Goal: Task Accomplishment & Management: Use online tool/utility

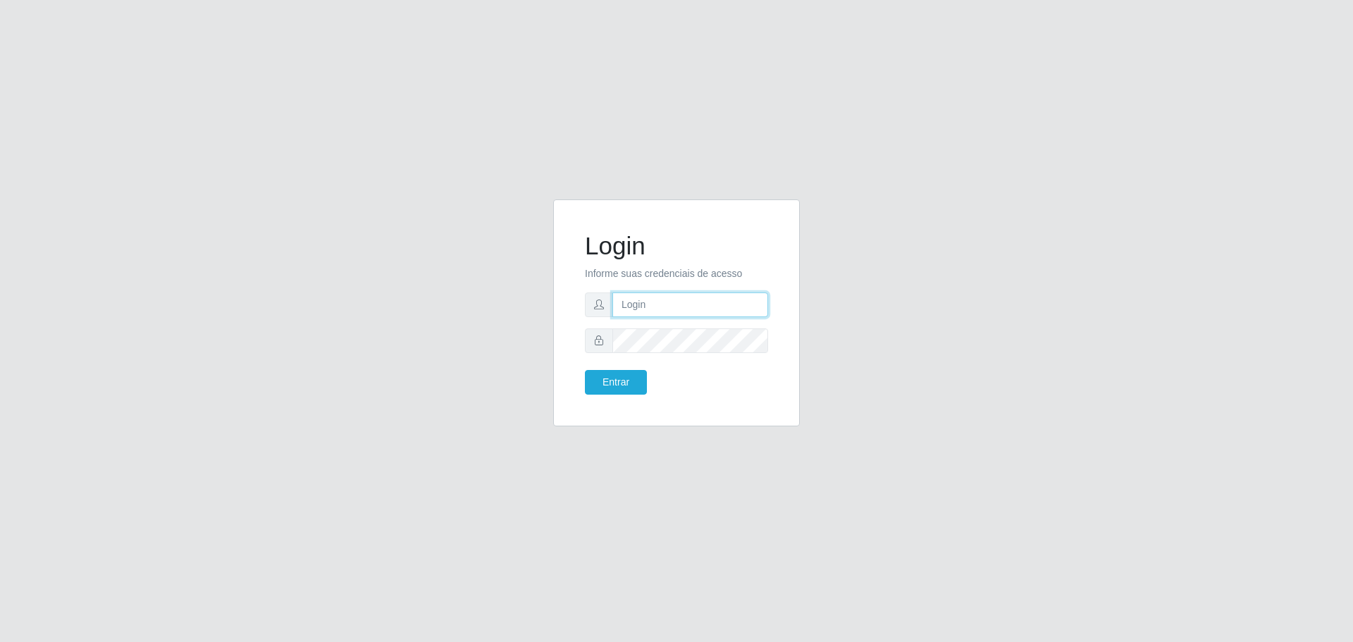
type input "[EMAIL_ADDRESS][DOMAIN_NAME]"
click at [607, 388] on button "Entrar" at bounding box center [616, 382] width 62 height 25
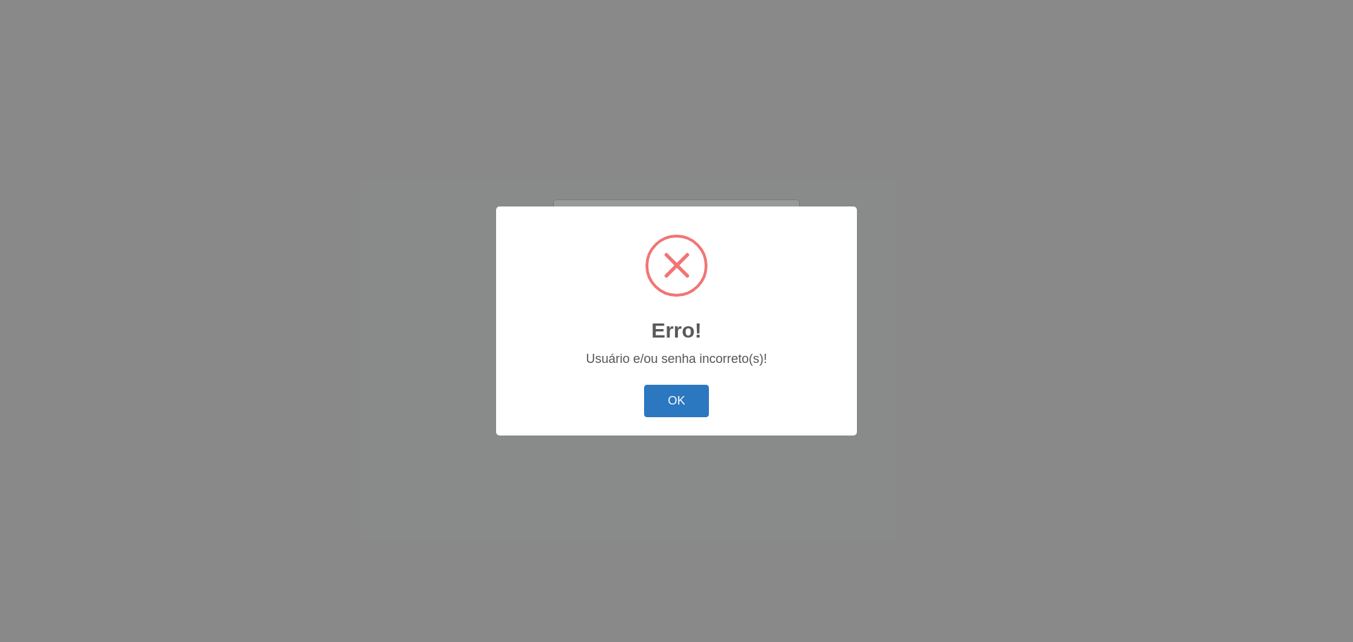
click at [707, 411] on button "OK" at bounding box center [677, 401] width 66 height 33
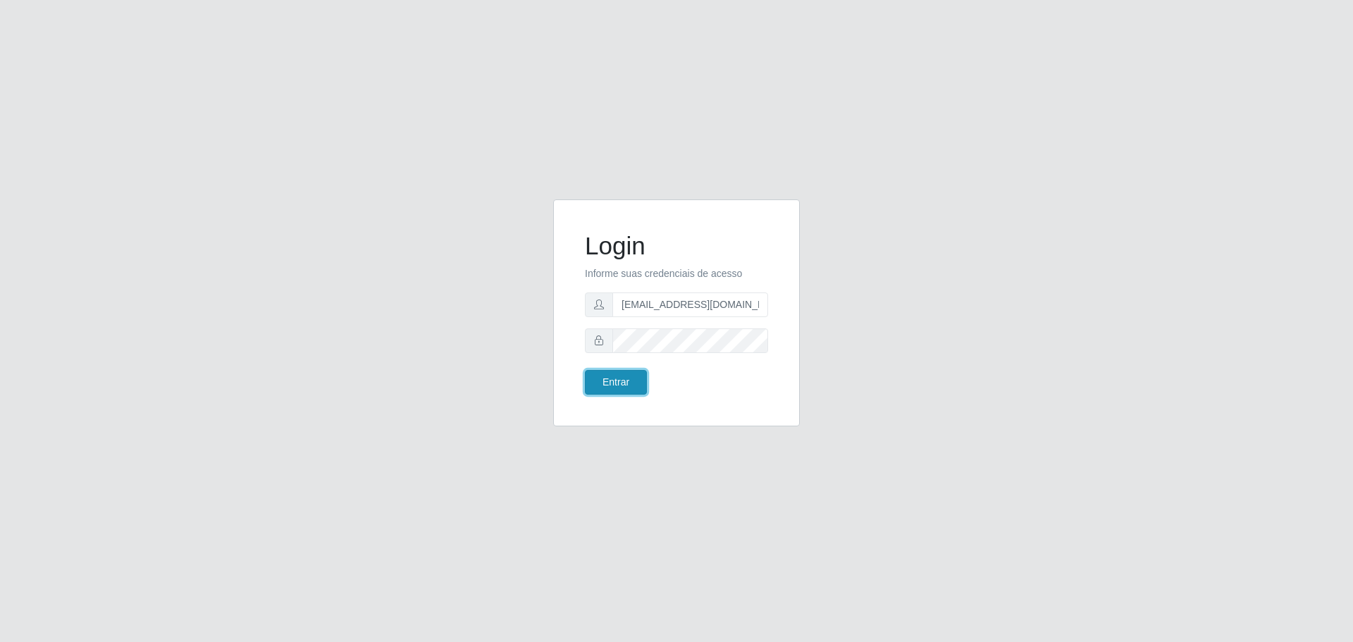
click at [624, 384] on button "Entrar" at bounding box center [616, 382] width 62 height 25
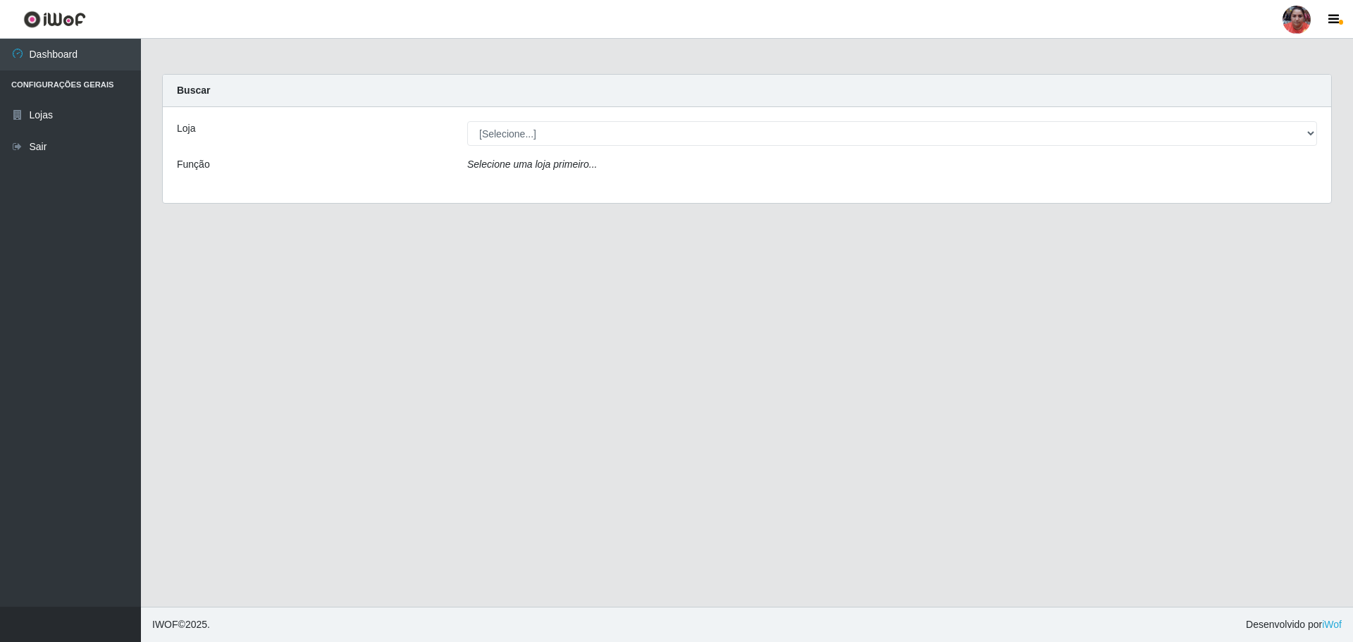
click at [979, 118] on div "Loja [Selecione...] Mar Vermelho - Loja 05 Função Selecione uma loja primeiro..." at bounding box center [747, 155] width 1168 height 96
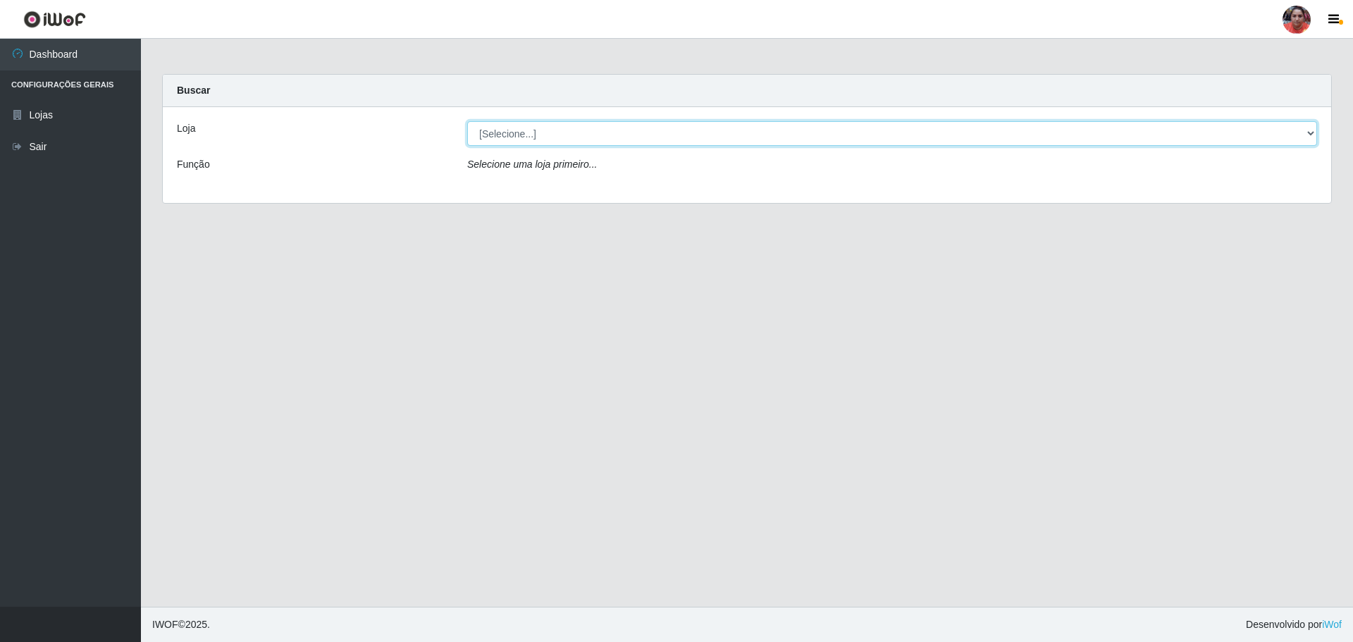
click at [979, 129] on select "[Selecione...] Mar Vermelho - Loja 05" at bounding box center [892, 133] width 850 height 25
select select "252"
click at [467, 121] on select "[Selecione...] Mar Vermelho - Loja 05" at bounding box center [892, 133] width 850 height 25
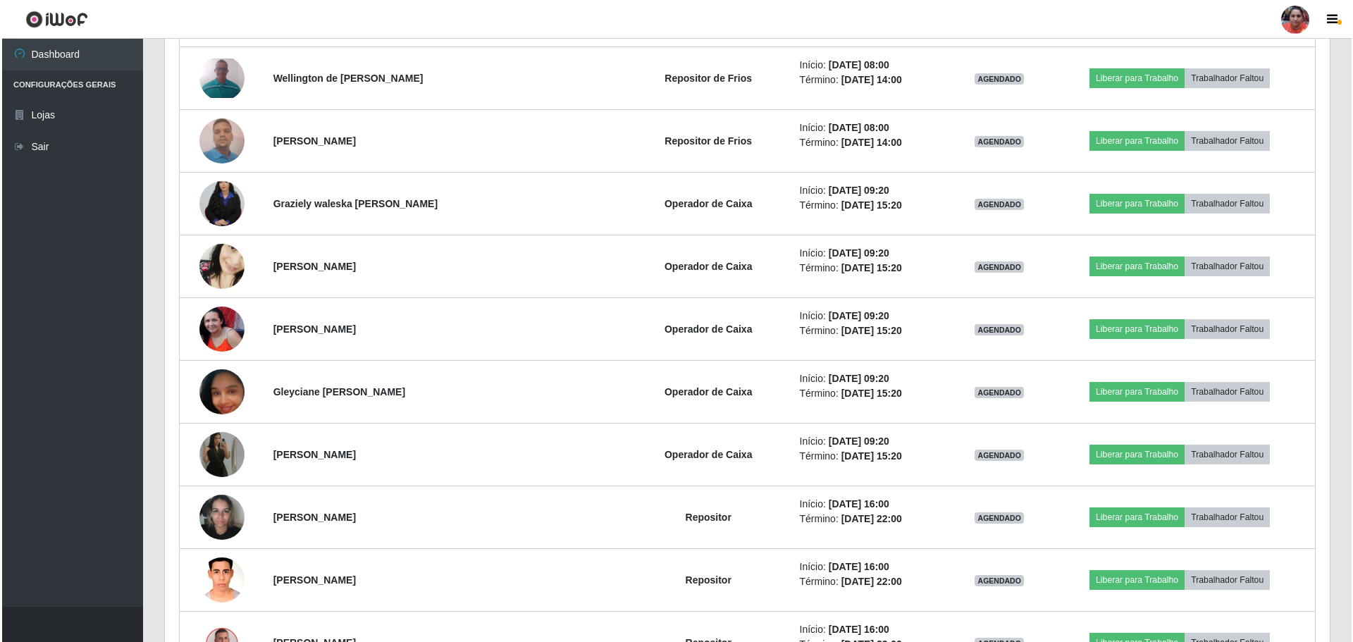
scroll to position [916, 0]
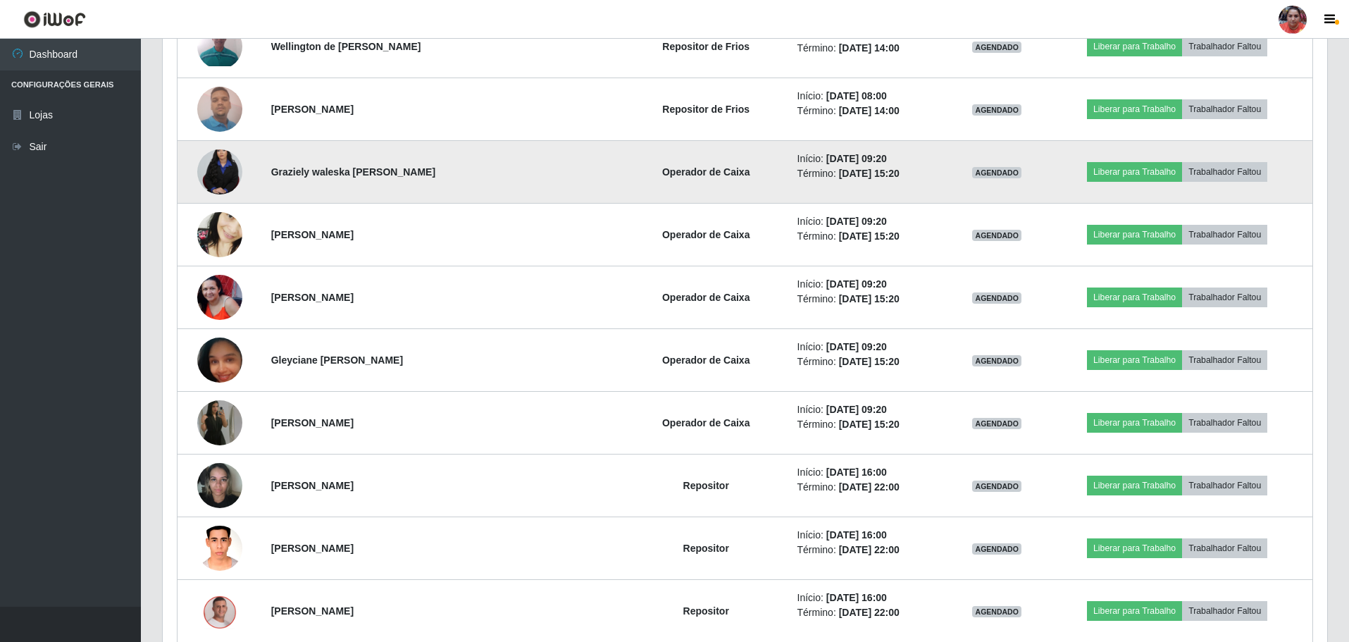
click at [234, 171] on img at bounding box center [219, 172] width 45 height 68
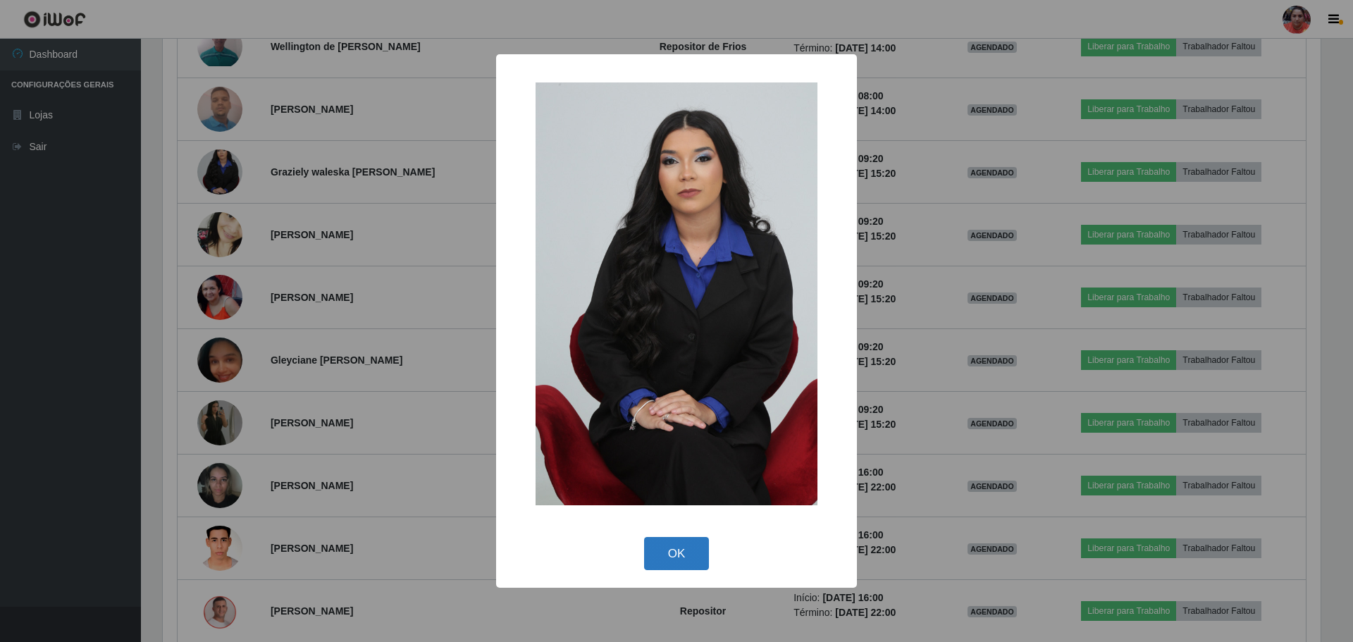
click at [685, 550] on button "OK" at bounding box center [677, 553] width 66 height 33
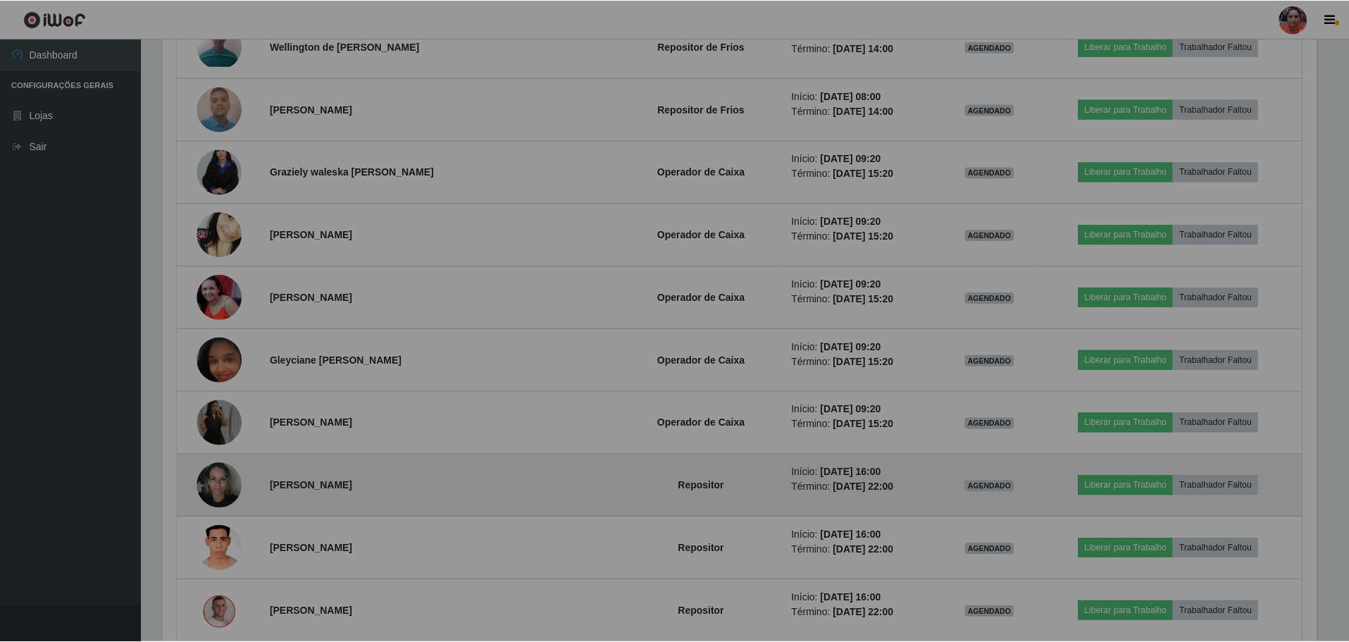
scroll to position [292, 1165]
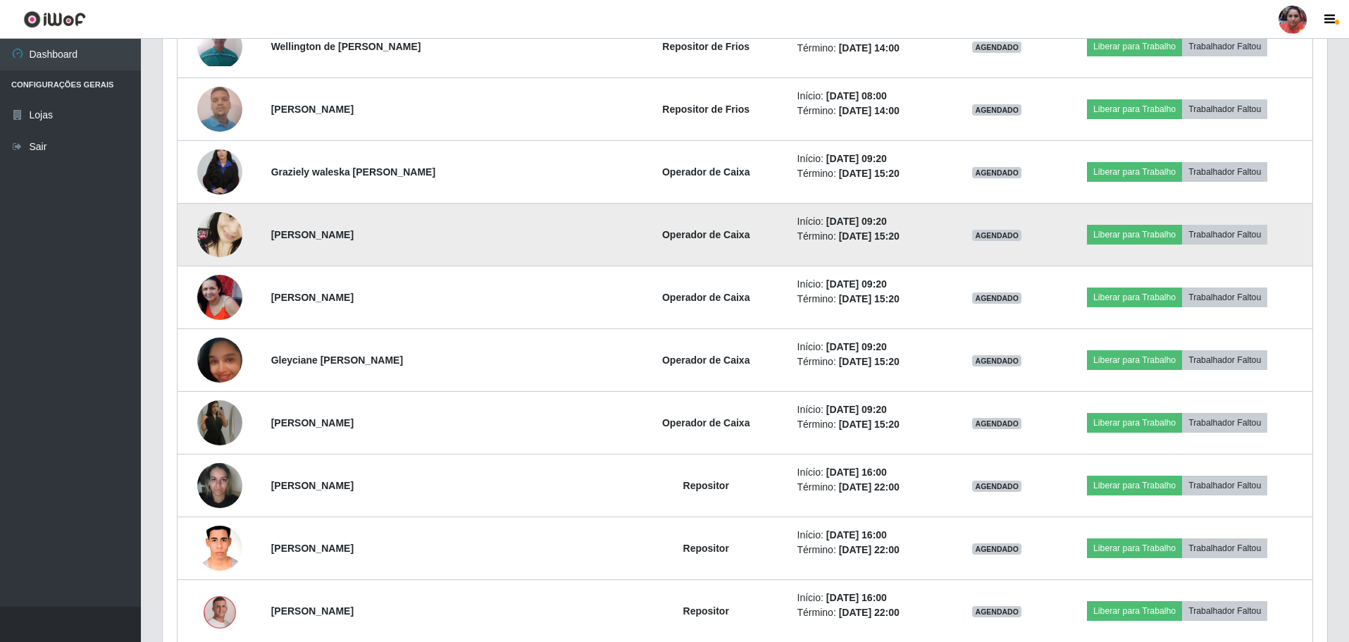
click at [236, 237] on img at bounding box center [219, 235] width 45 height 98
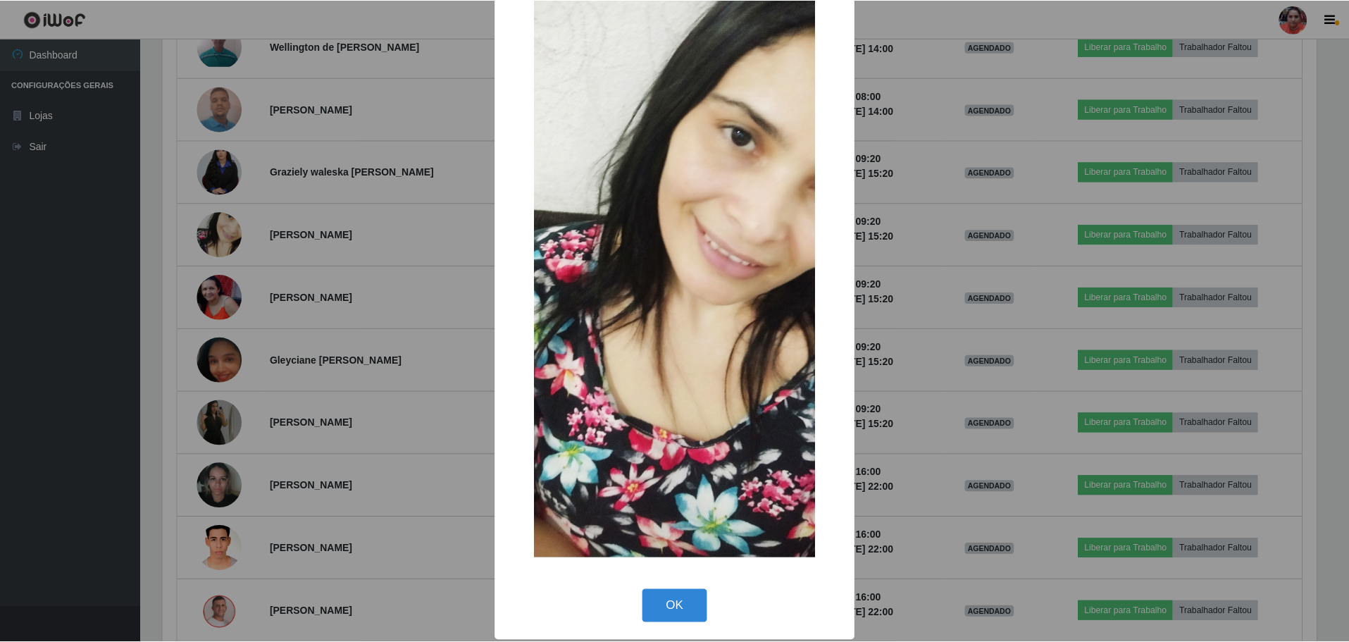
scroll to position [92, 0]
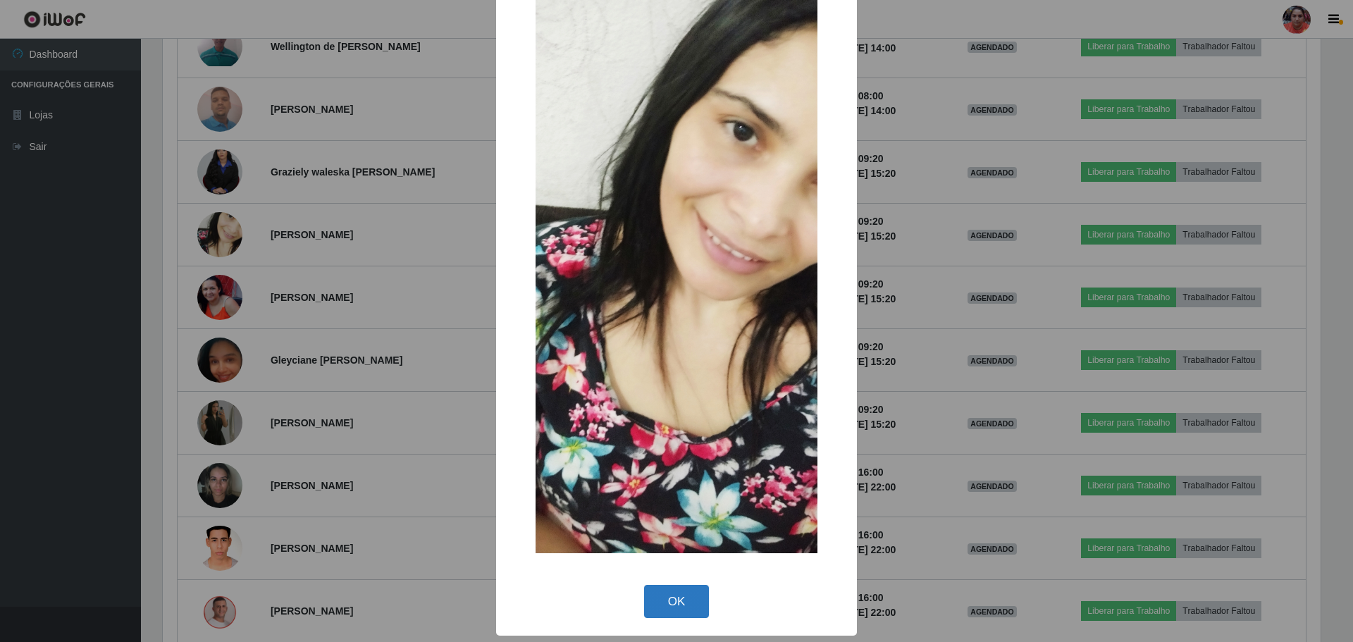
click at [669, 602] on button "OK" at bounding box center [677, 601] width 66 height 33
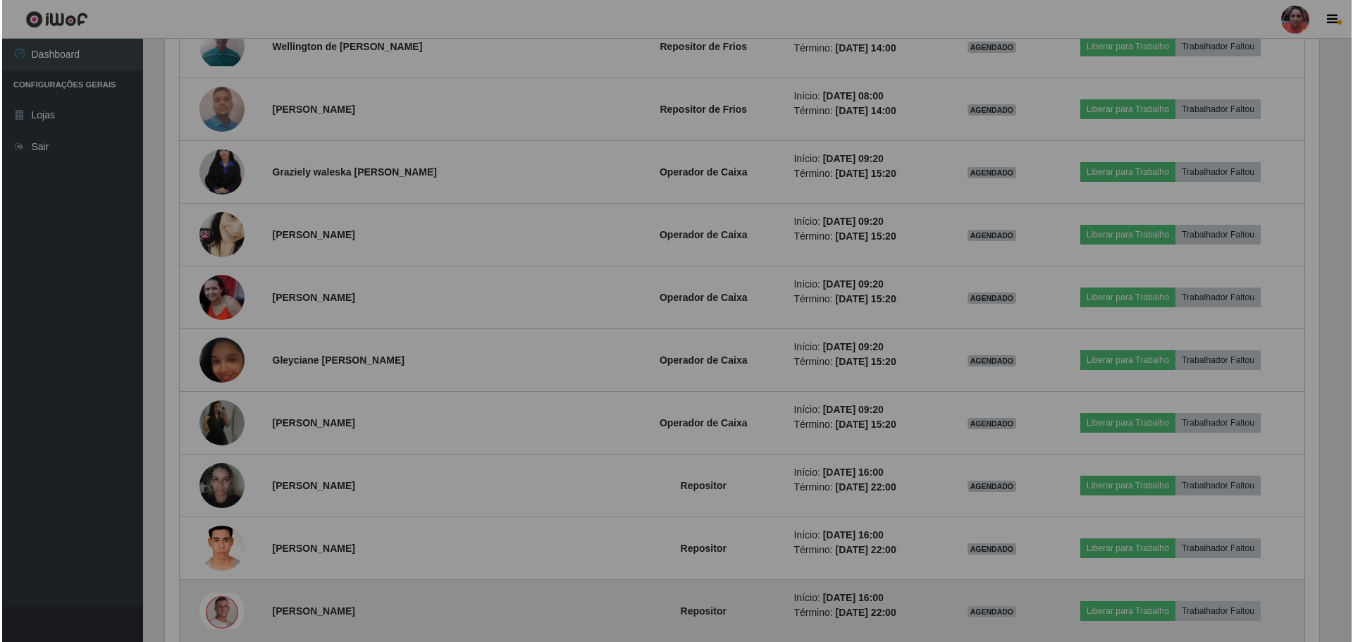
scroll to position [292, 1165]
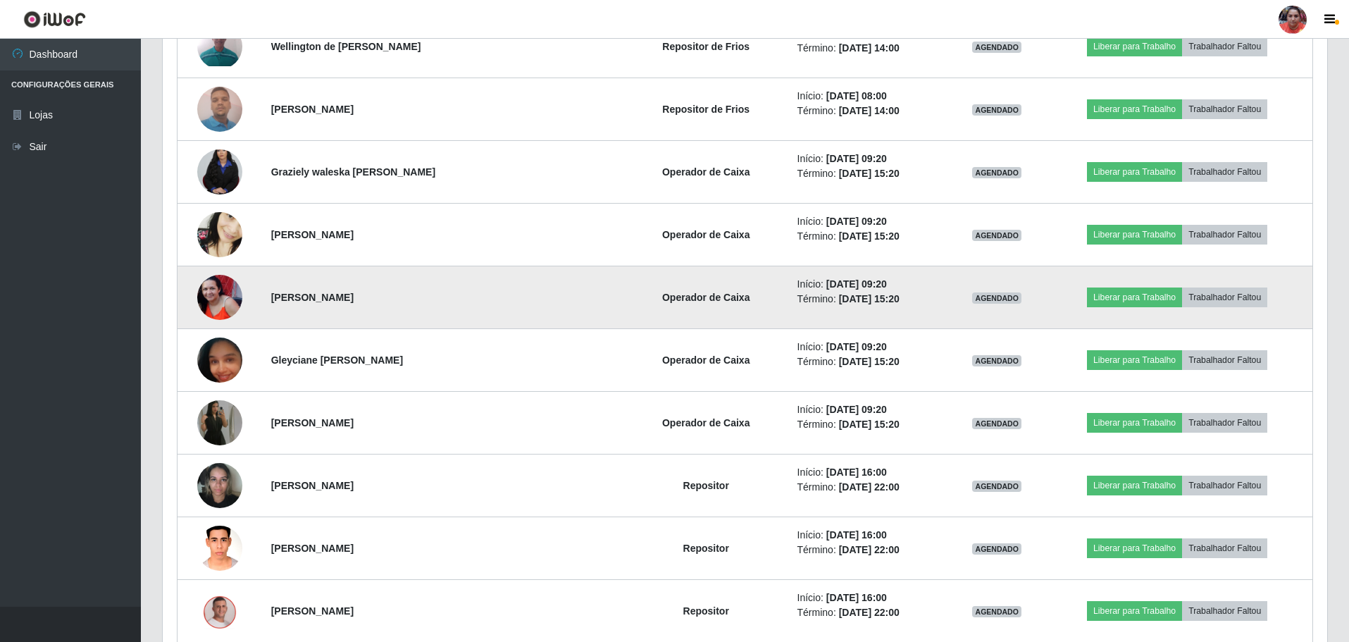
click at [207, 319] on td at bounding box center [220, 297] width 85 height 63
click at [210, 309] on img at bounding box center [219, 297] width 45 height 45
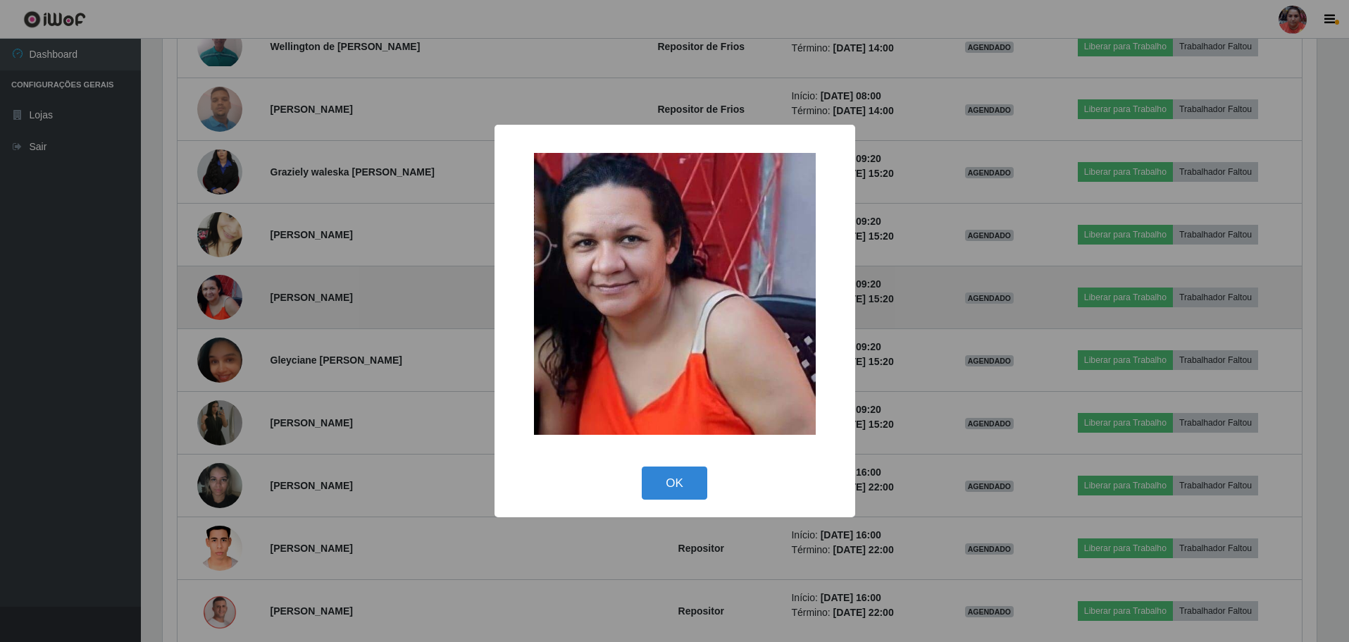
scroll to position [292, 1158]
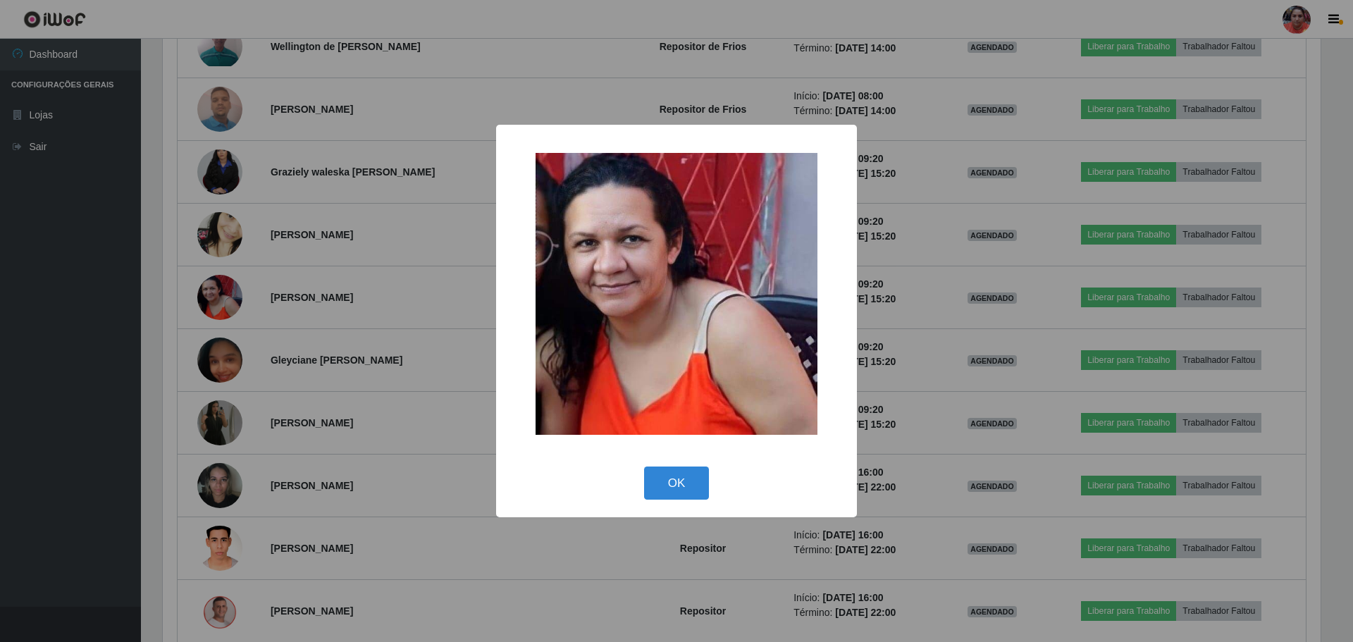
drag, startPoint x: 664, startPoint y: 478, endPoint x: 357, endPoint y: 403, distance: 316.3
click at [660, 476] on button "OK" at bounding box center [677, 482] width 66 height 33
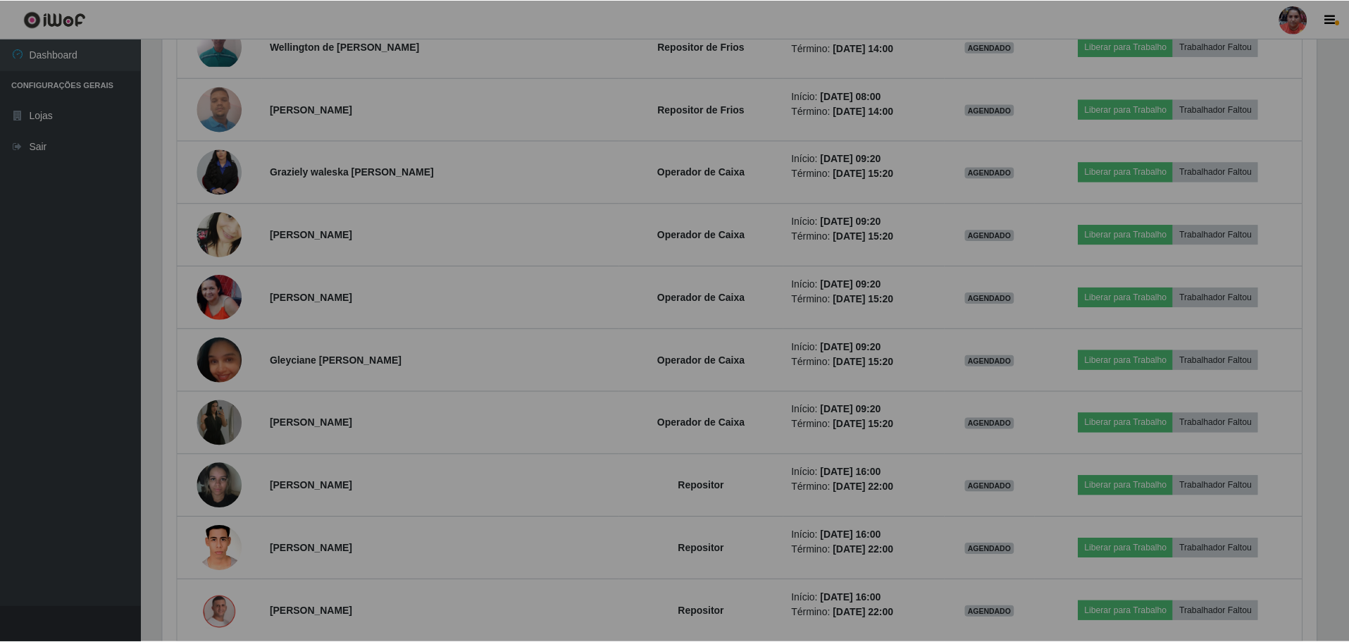
scroll to position [292, 1165]
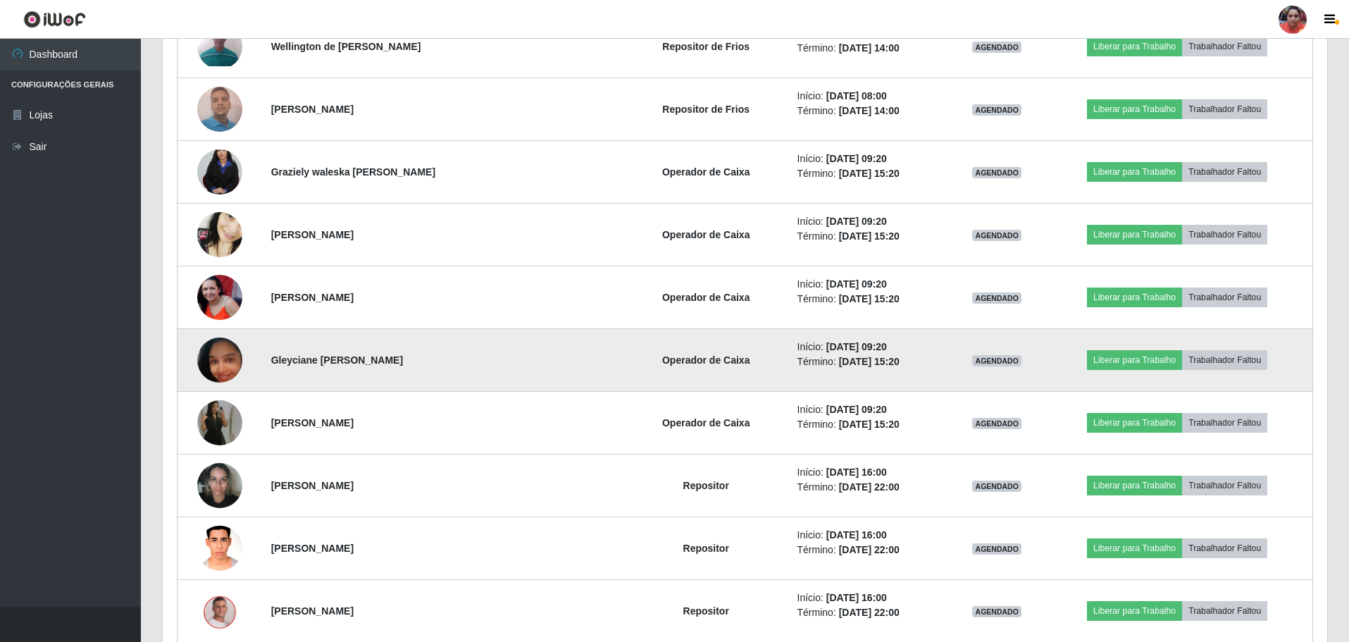
click at [218, 357] on img at bounding box center [219, 360] width 45 height 80
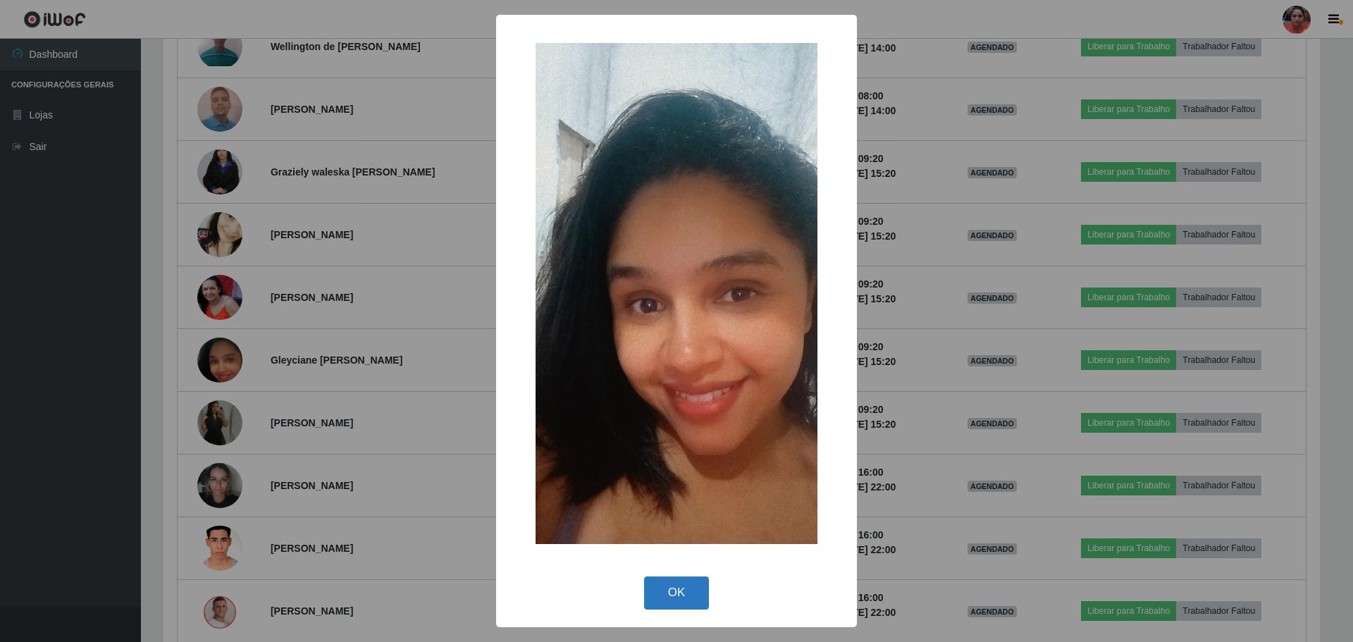
click at [650, 593] on button "OK" at bounding box center [677, 592] width 66 height 33
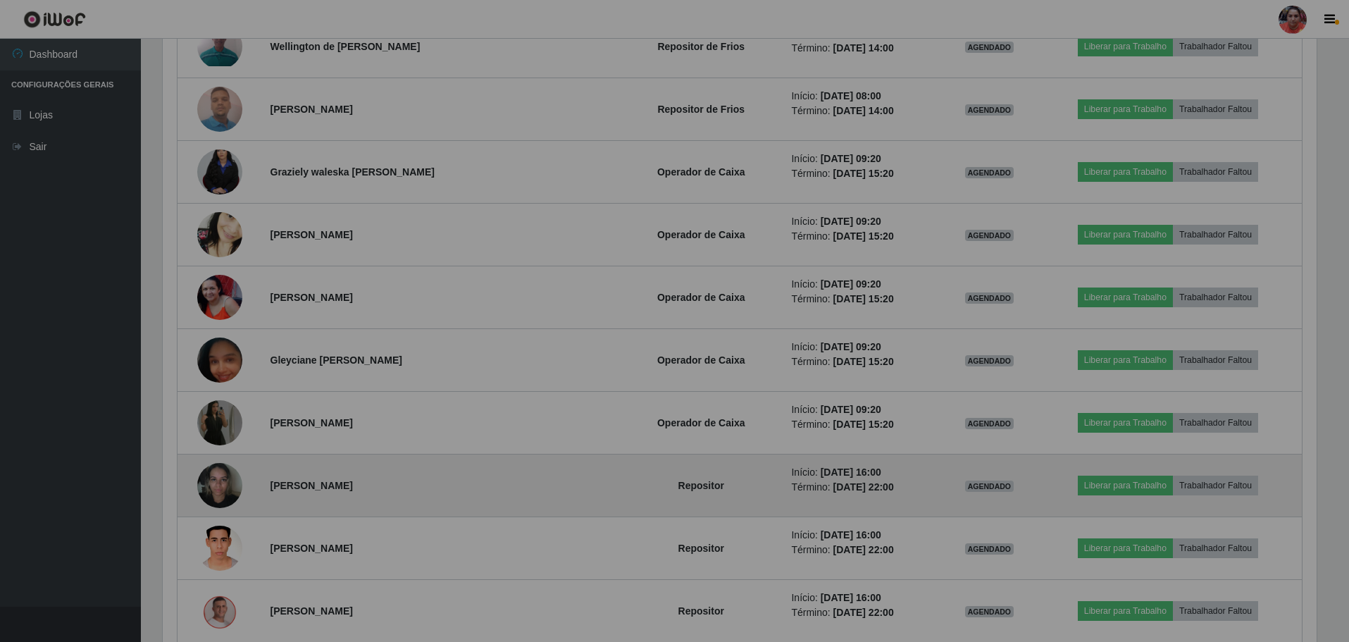
scroll to position [292, 1165]
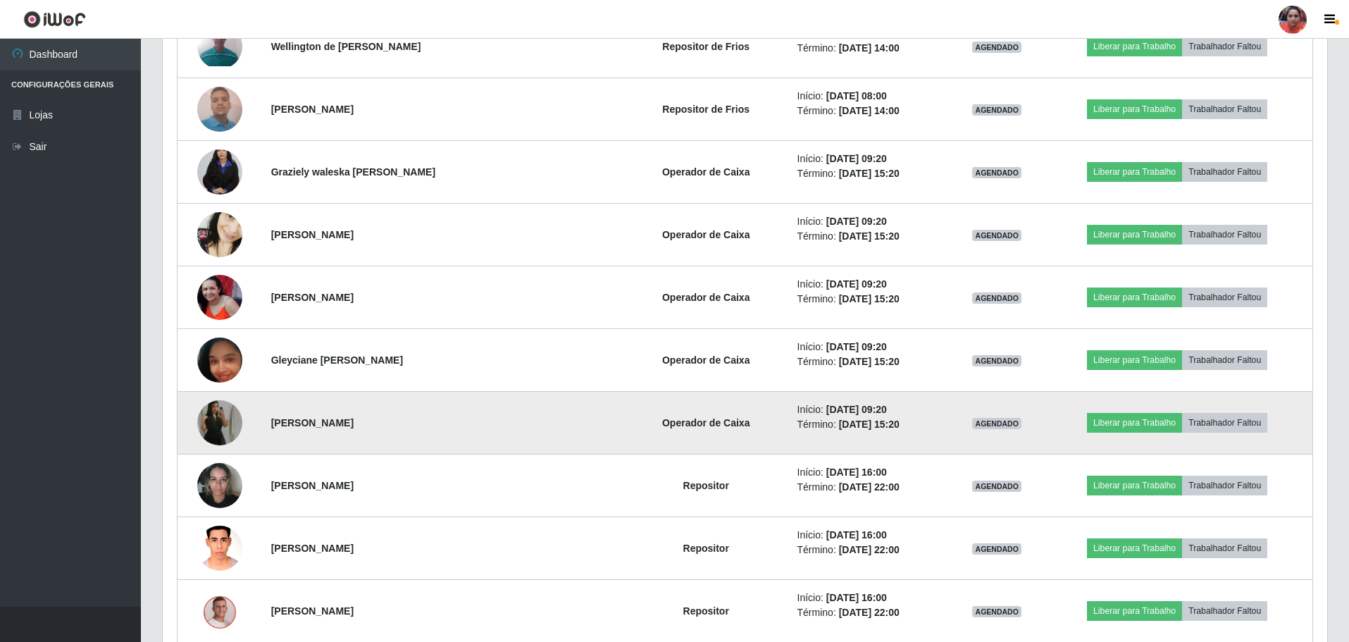
click at [225, 424] on img at bounding box center [219, 423] width 45 height 80
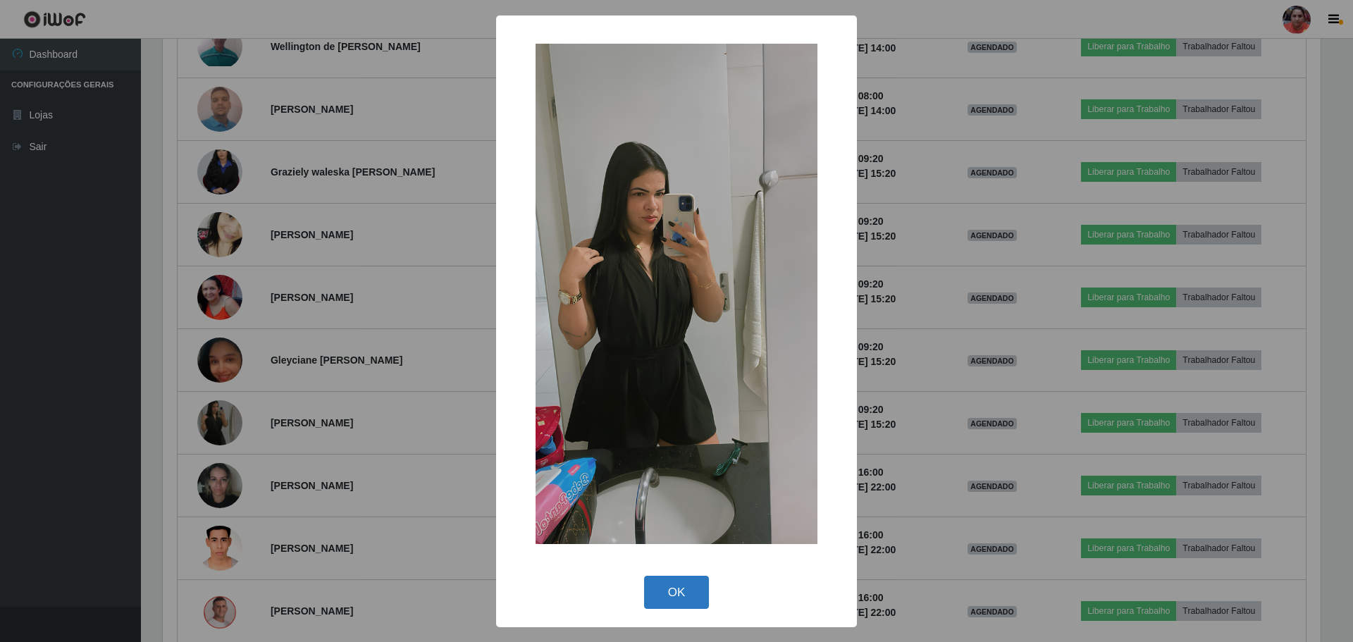
click at [692, 593] on button "OK" at bounding box center [677, 592] width 66 height 33
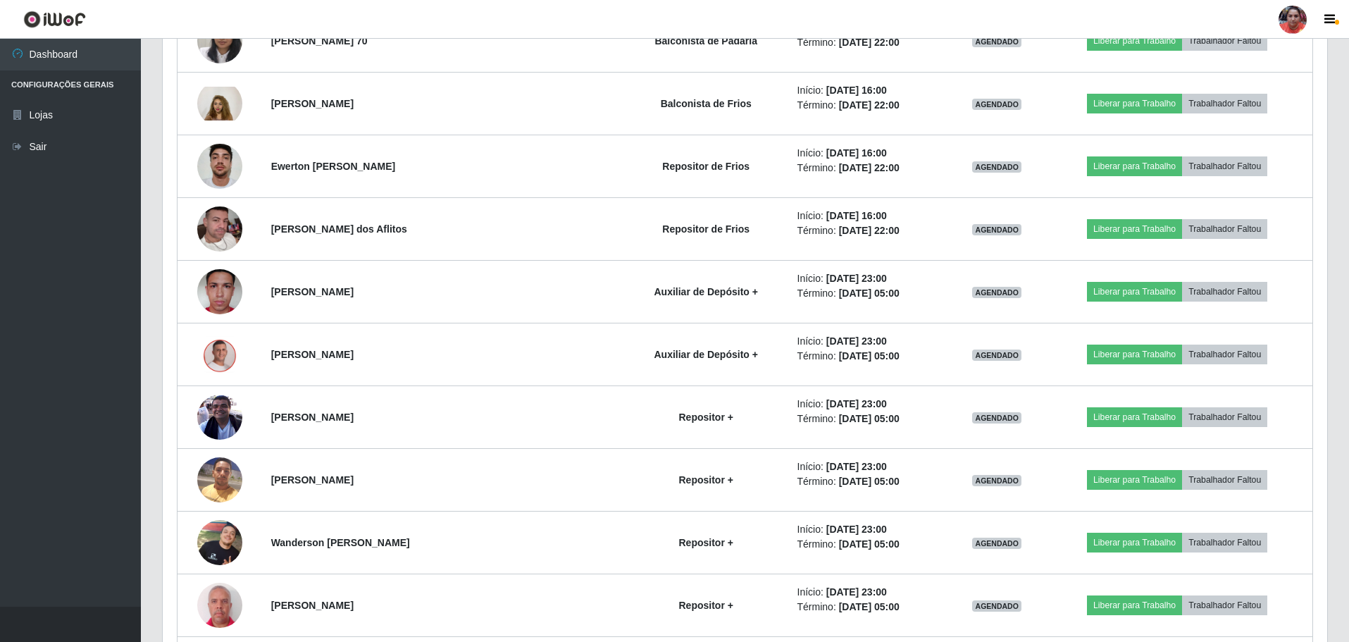
scroll to position [1658, 0]
